Goal: Find specific page/section: Find specific page/section

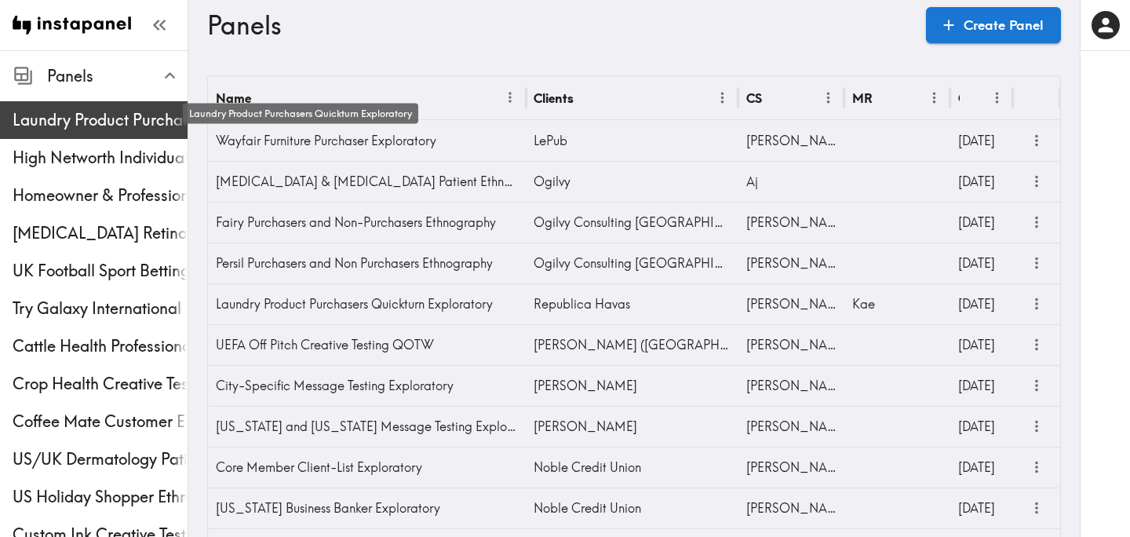
click at [113, 133] on span "Laundry Product Purchasers Quickturn Exploratory" at bounding box center [100, 120] width 175 height 28
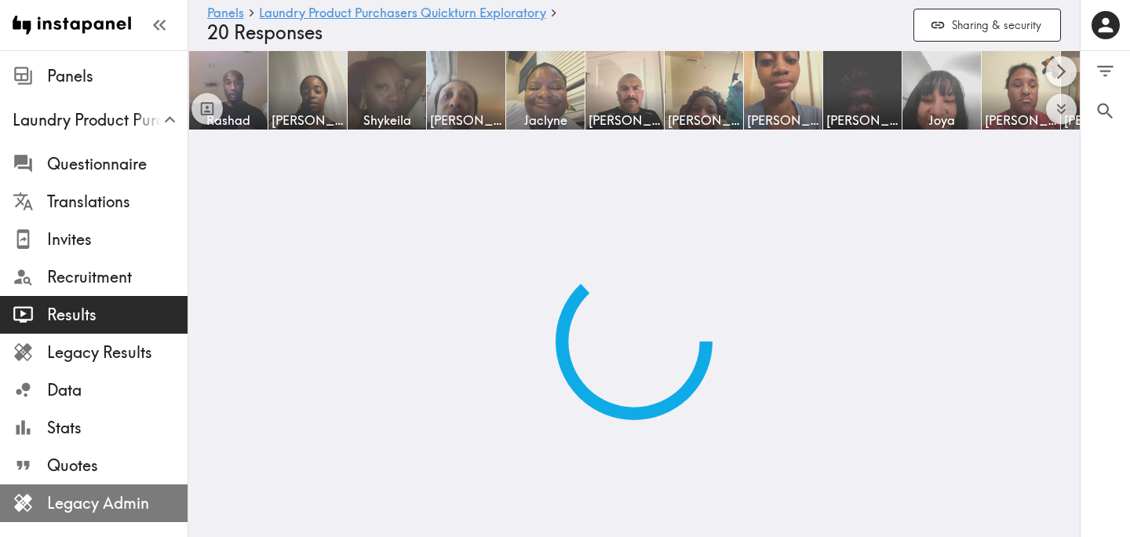
click at [92, 492] on span "Legacy Admin" at bounding box center [117, 503] width 140 height 22
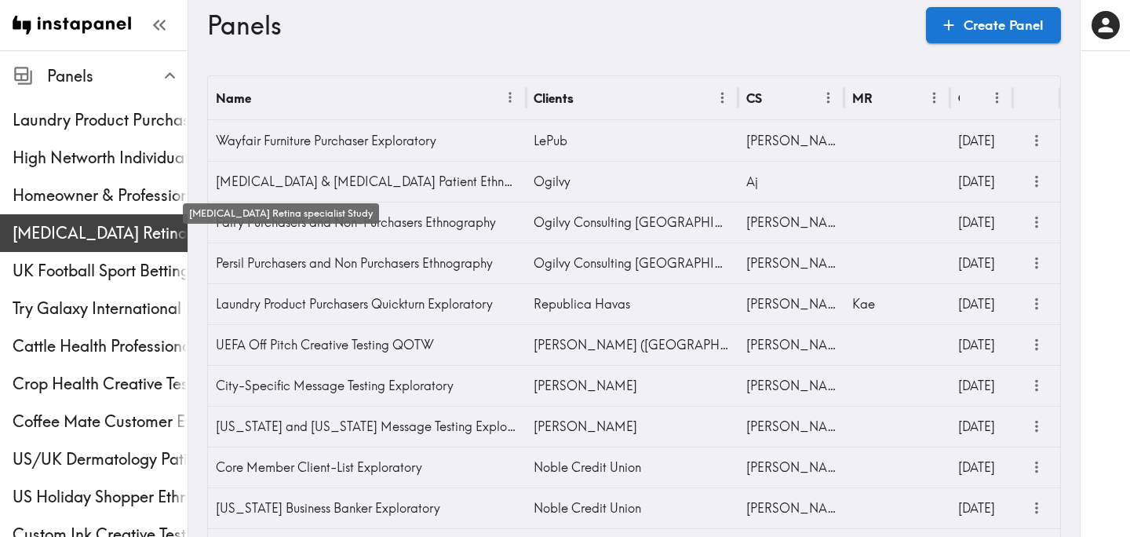
scroll to position [583, 0]
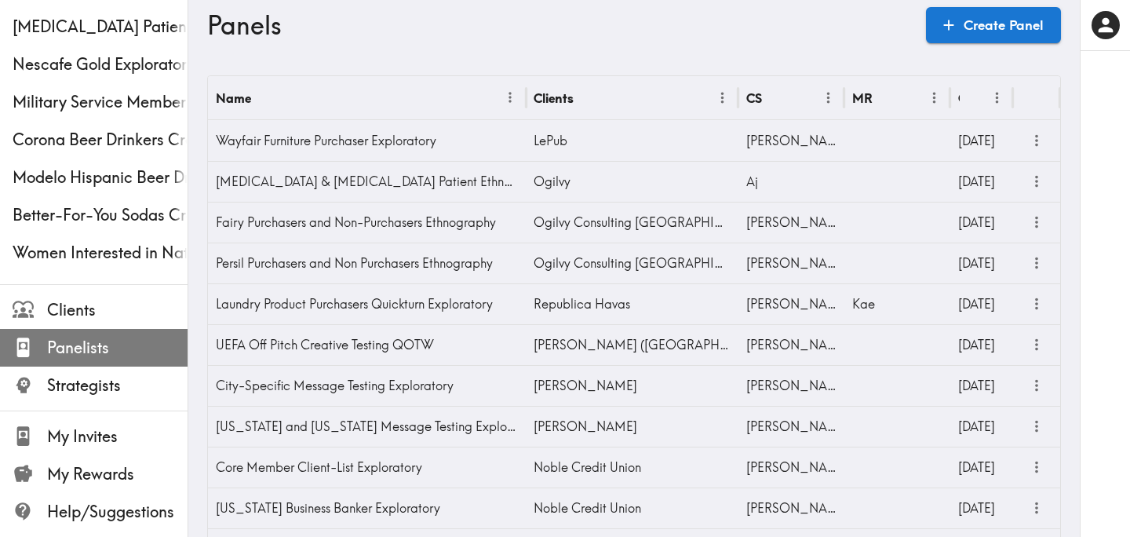
click at [107, 359] on span "Panelists" at bounding box center [117, 348] width 140 height 28
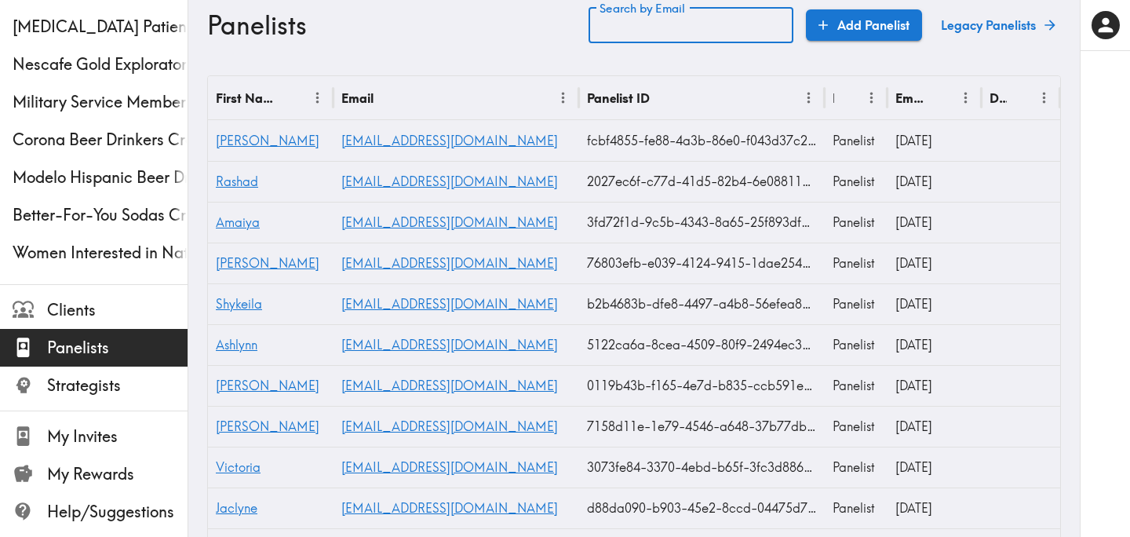
click at [757, 29] on input "Search by Email" at bounding box center [691, 25] width 205 height 36
paste input "text"
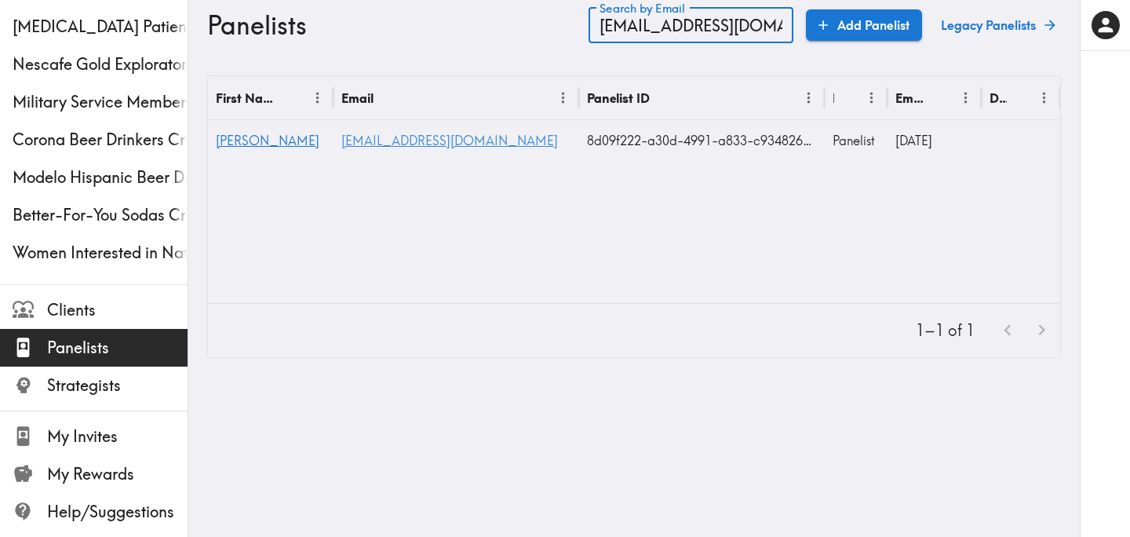
type input "[EMAIL_ADDRESS][DOMAIN_NAME]"
click at [359, 142] on link "[EMAIL_ADDRESS][DOMAIN_NAME]" at bounding box center [449, 141] width 217 height 16
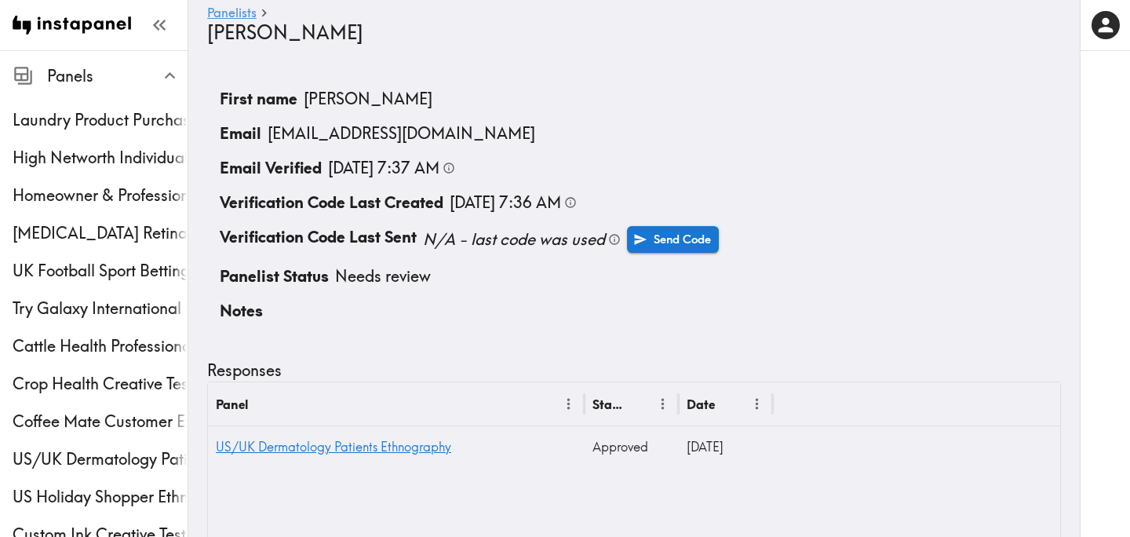
click at [433, 311] on li "Notes" at bounding box center [634, 311] width 854 height 35
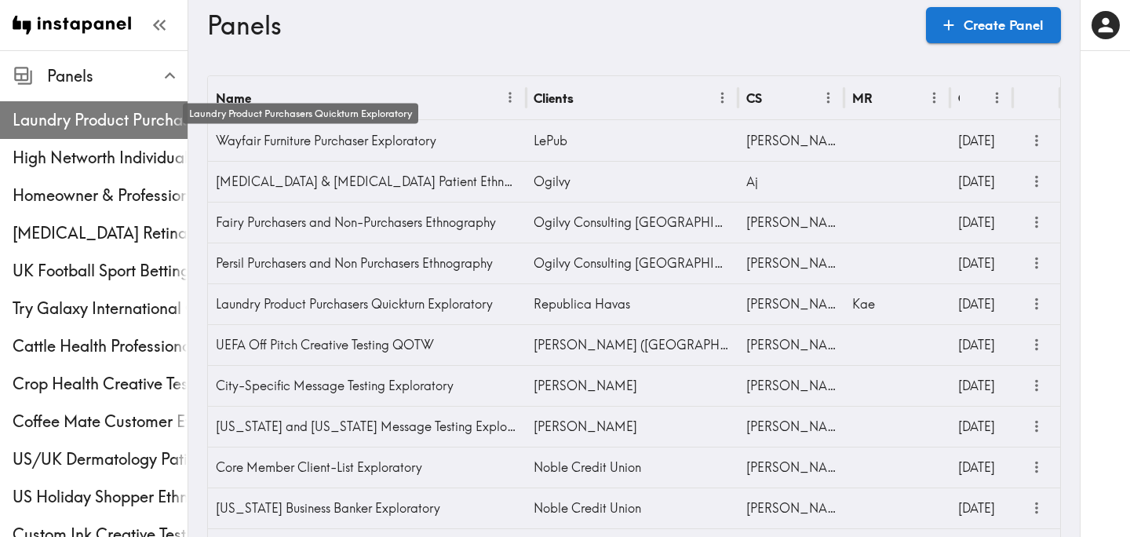
click at [106, 126] on span "Laundry Product Purchasers Quickturn Exploratory" at bounding box center [100, 120] width 175 height 22
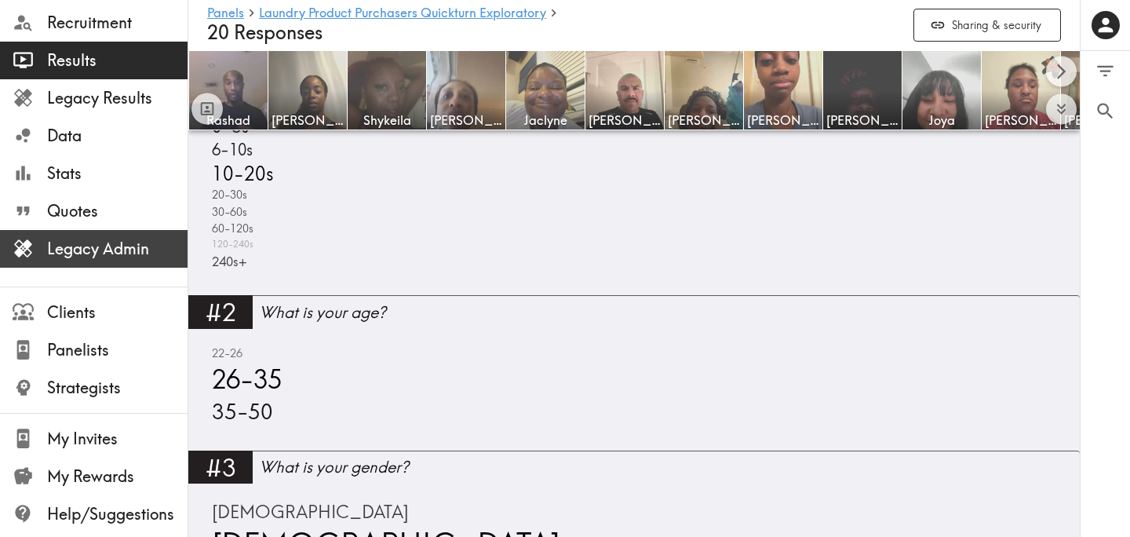
scroll to position [257, 0]
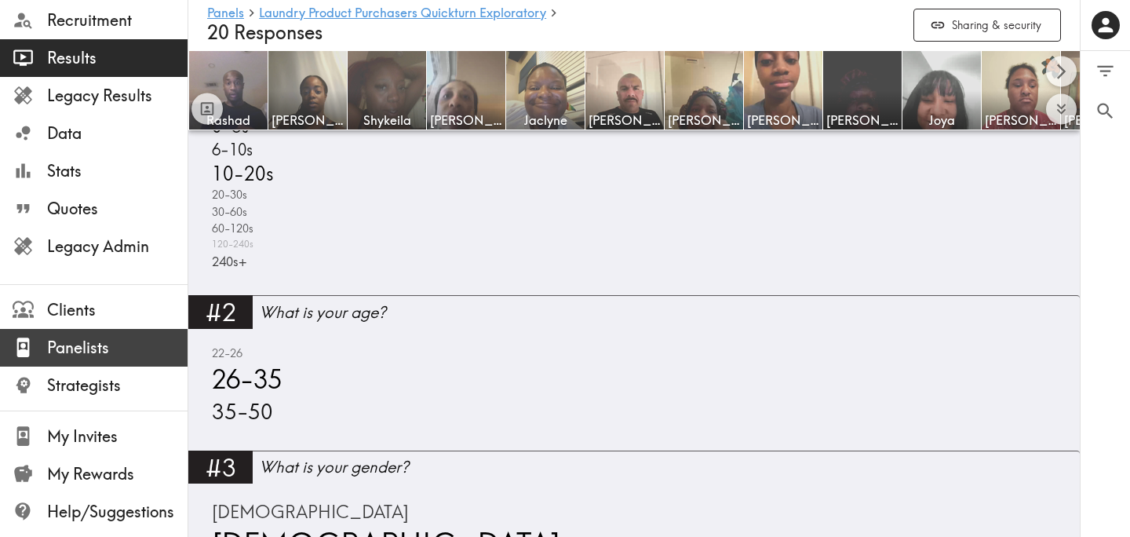
click at [118, 339] on span "Panelists" at bounding box center [117, 348] width 140 height 22
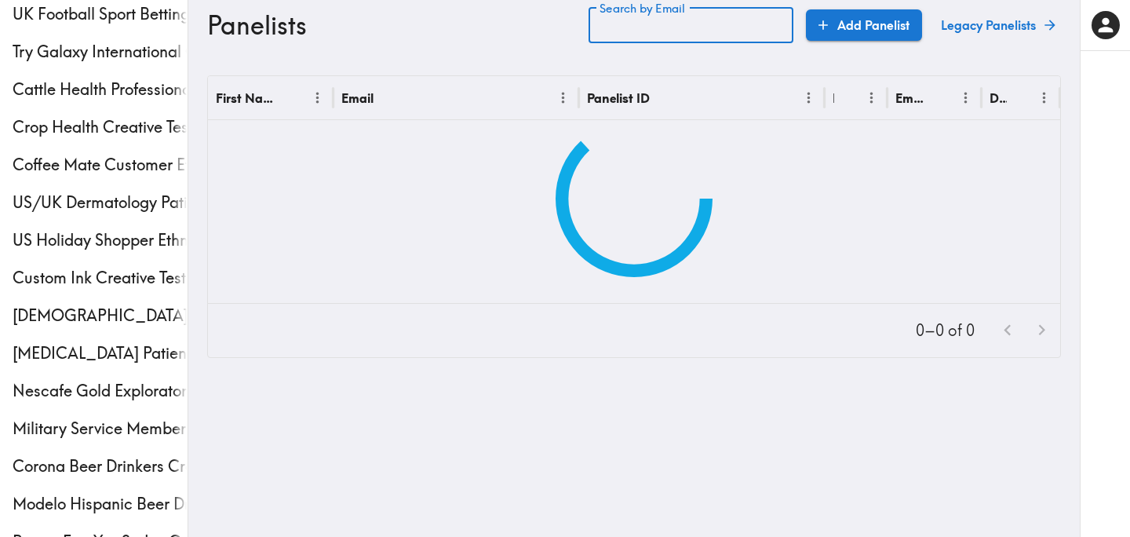
click at [710, 30] on input "Search by Email" at bounding box center [691, 25] width 205 height 36
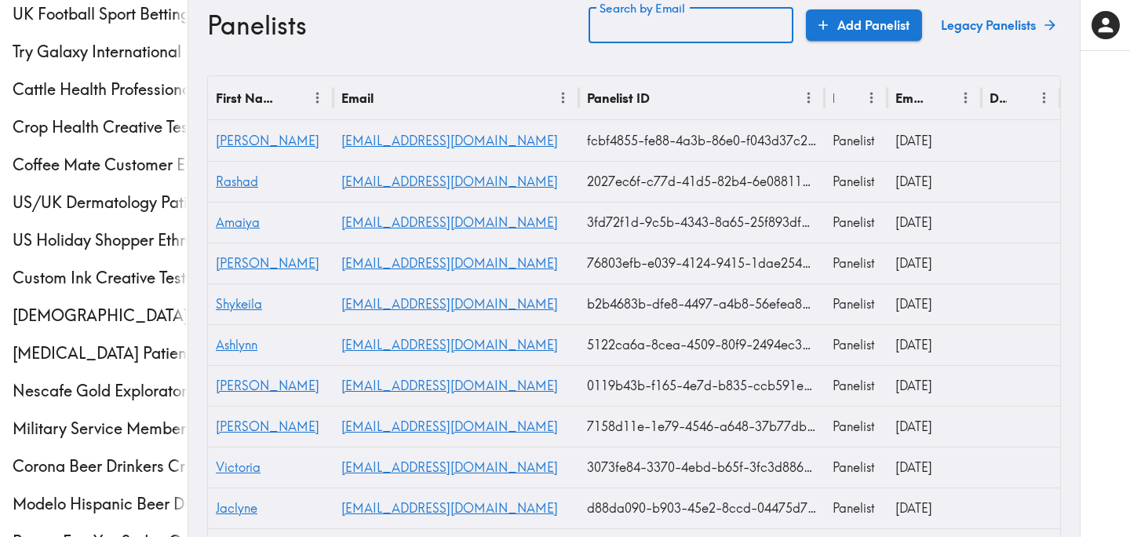
paste input "text"
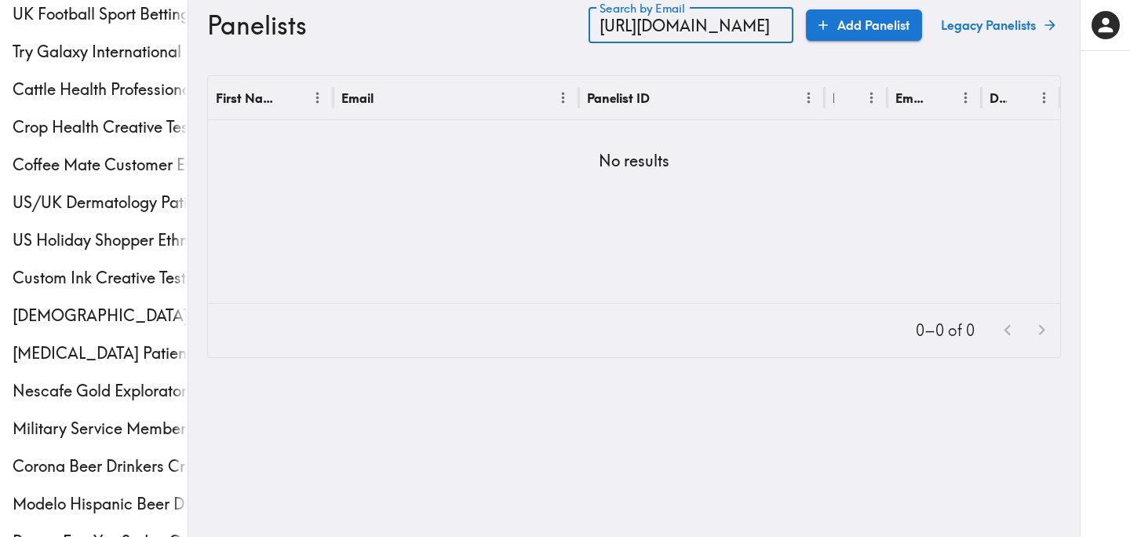
drag, startPoint x: 615, startPoint y: 26, endPoint x: 746, endPoint y: 23, distance: 131.1
click at [746, 24] on input "[URL][DOMAIN_NAME]" at bounding box center [691, 25] width 205 height 36
drag, startPoint x: 615, startPoint y: 26, endPoint x: 786, endPoint y: 24, distance: 170.3
click at [786, 24] on input "[URL][DOMAIN_NAME]" at bounding box center [691, 25] width 205 height 36
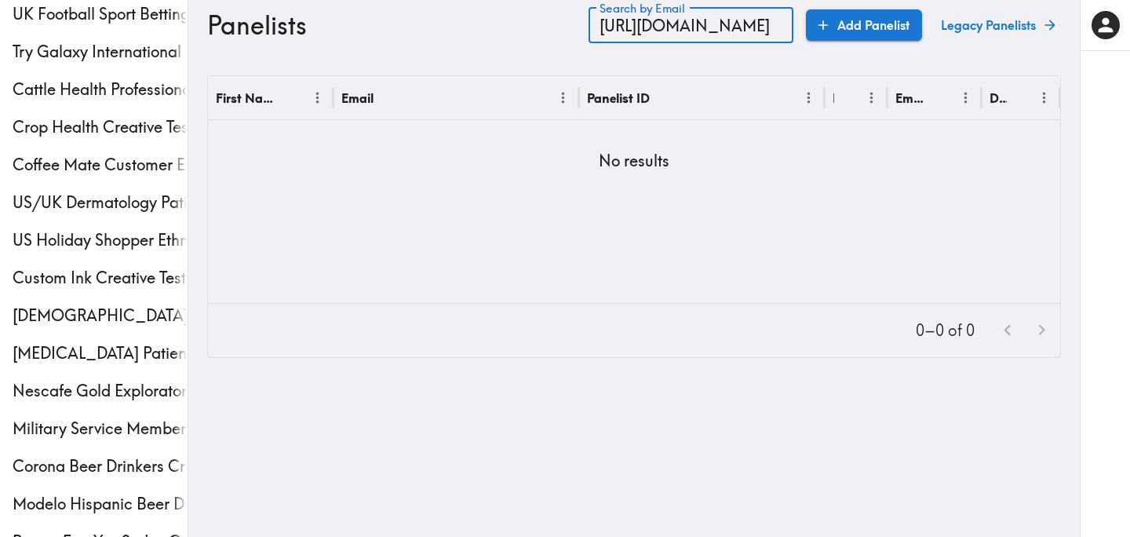
type input "[URL][DOMAIN_NAME]"
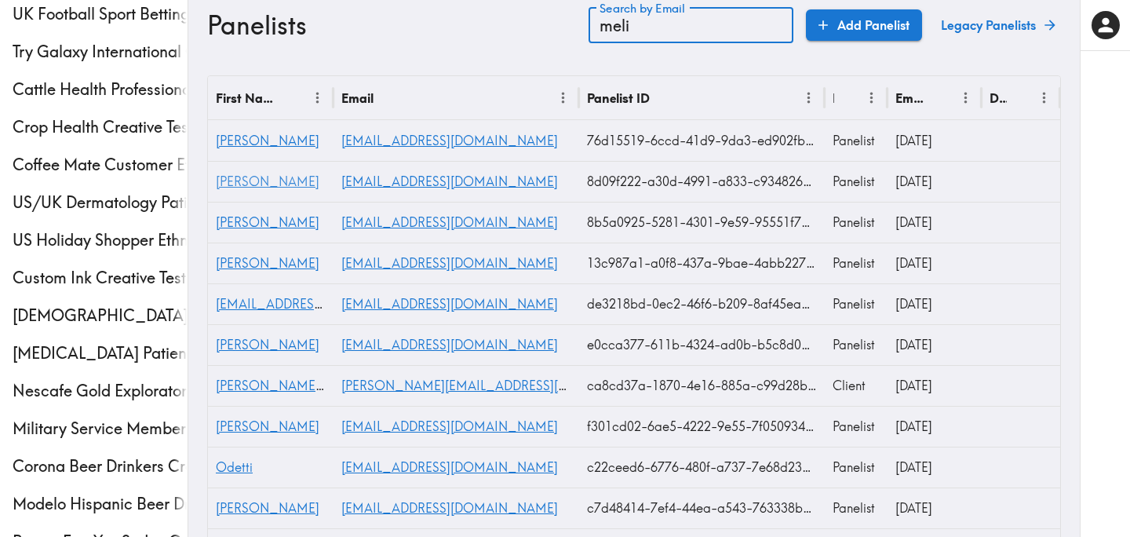
type input "meli"
click at [241, 184] on span "[PERSON_NAME]" at bounding box center [268, 181] width 104 height 16
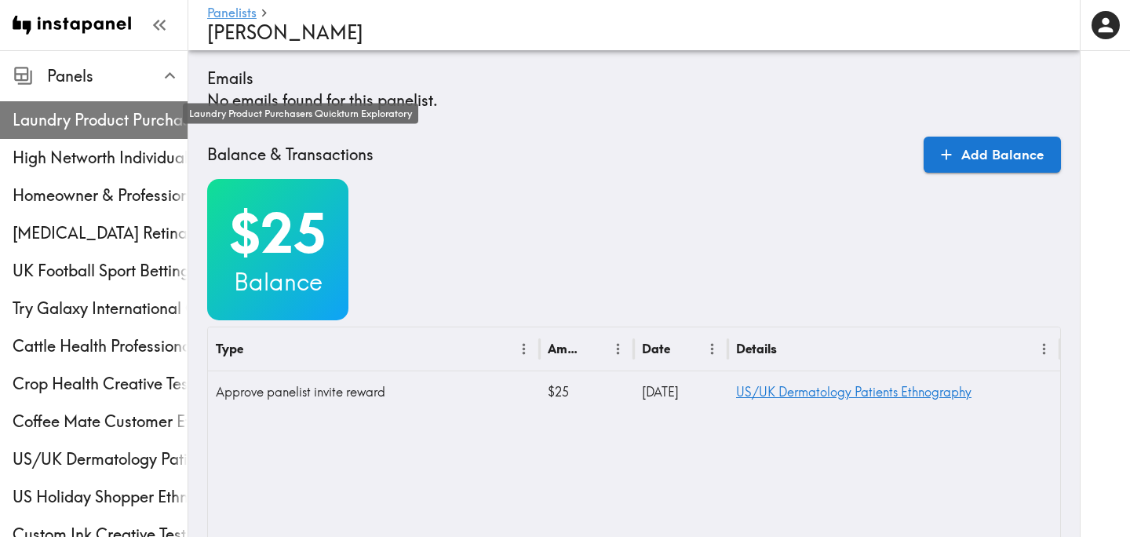
click at [151, 124] on span "Laundry Product Purchasers Quickturn Exploratory" at bounding box center [100, 120] width 175 height 22
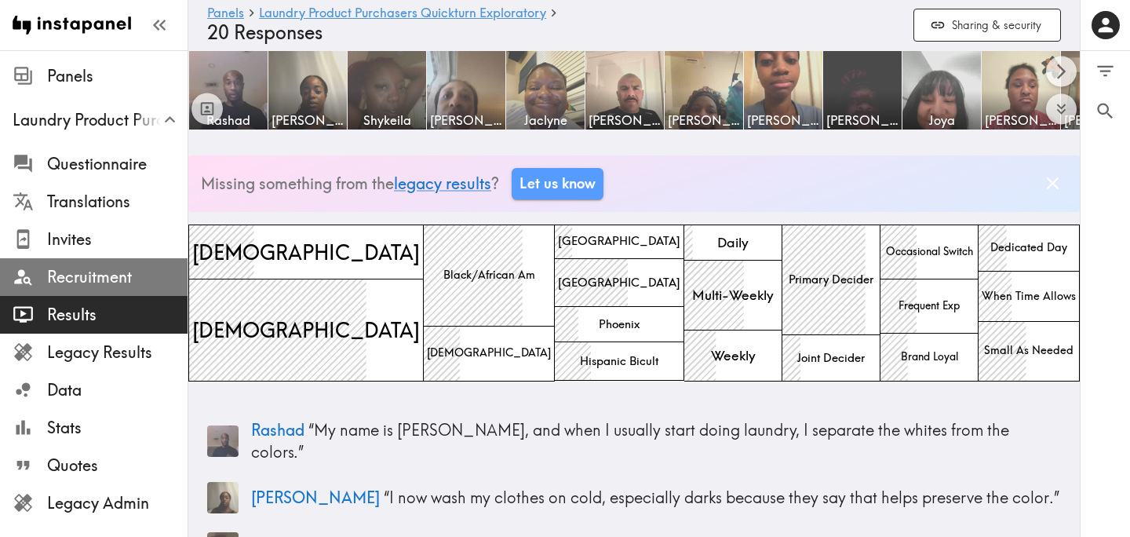
click at [108, 272] on span "Recruitment" at bounding box center [117, 277] width 140 height 22
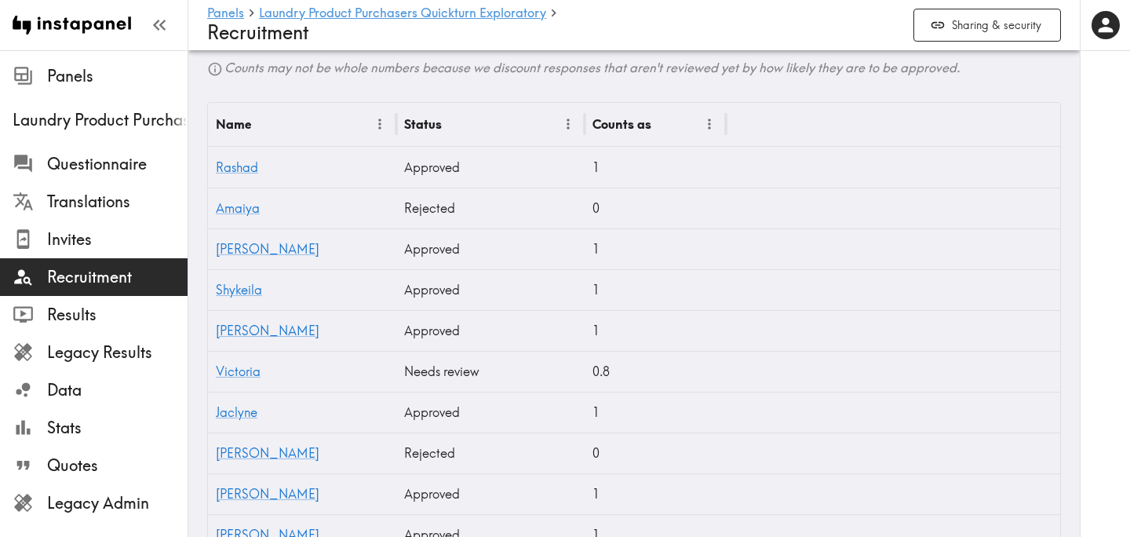
scroll to position [549, 0]
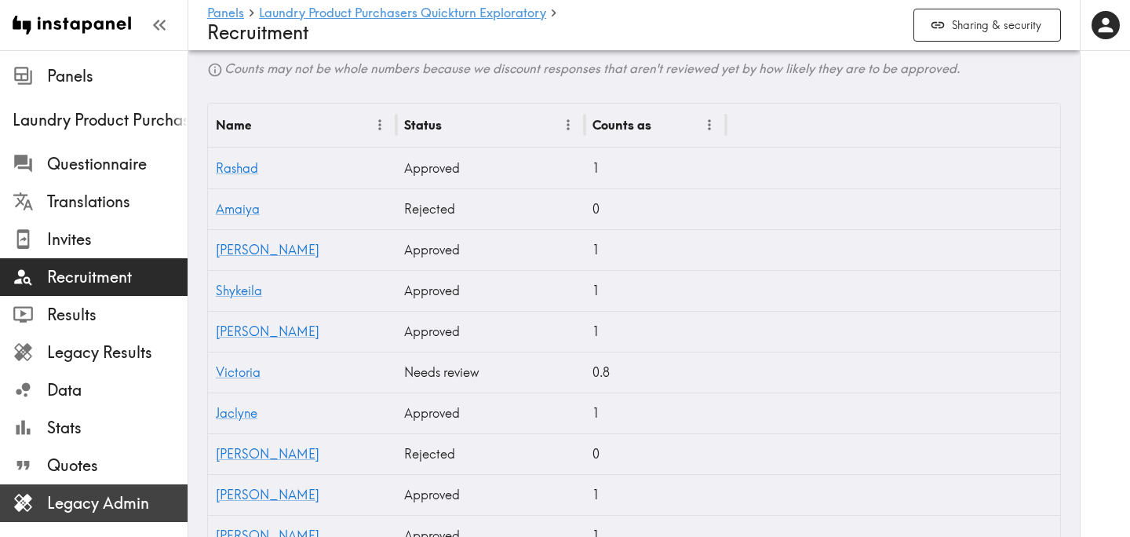
click at [114, 503] on span "Legacy Admin" at bounding box center [117, 503] width 140 height 22
